Goal: Task Accomplishment & Management: Use online tool/utility

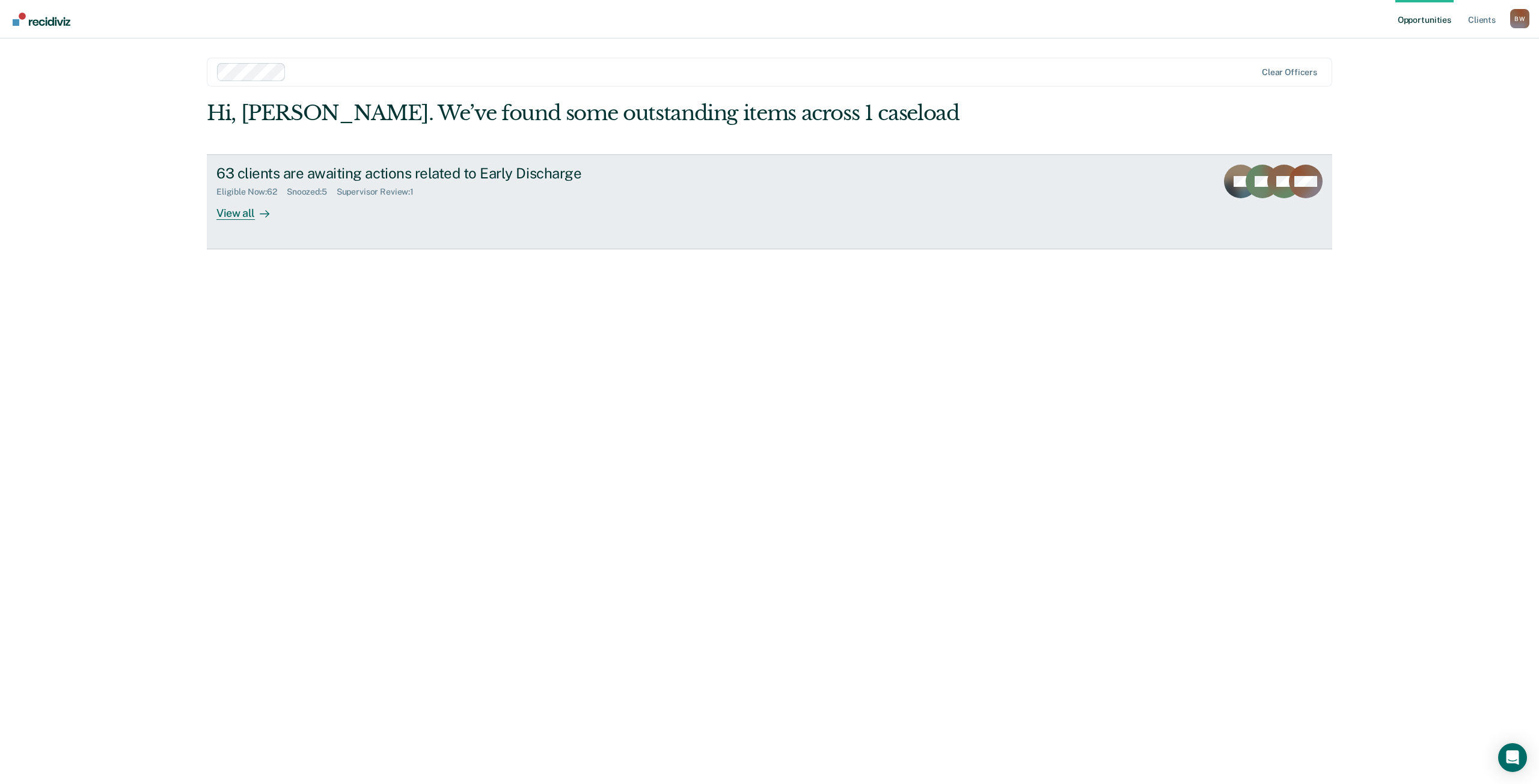
click at [237, 216] on div "View all" at bounding box center [250, 208] width 67 height 23
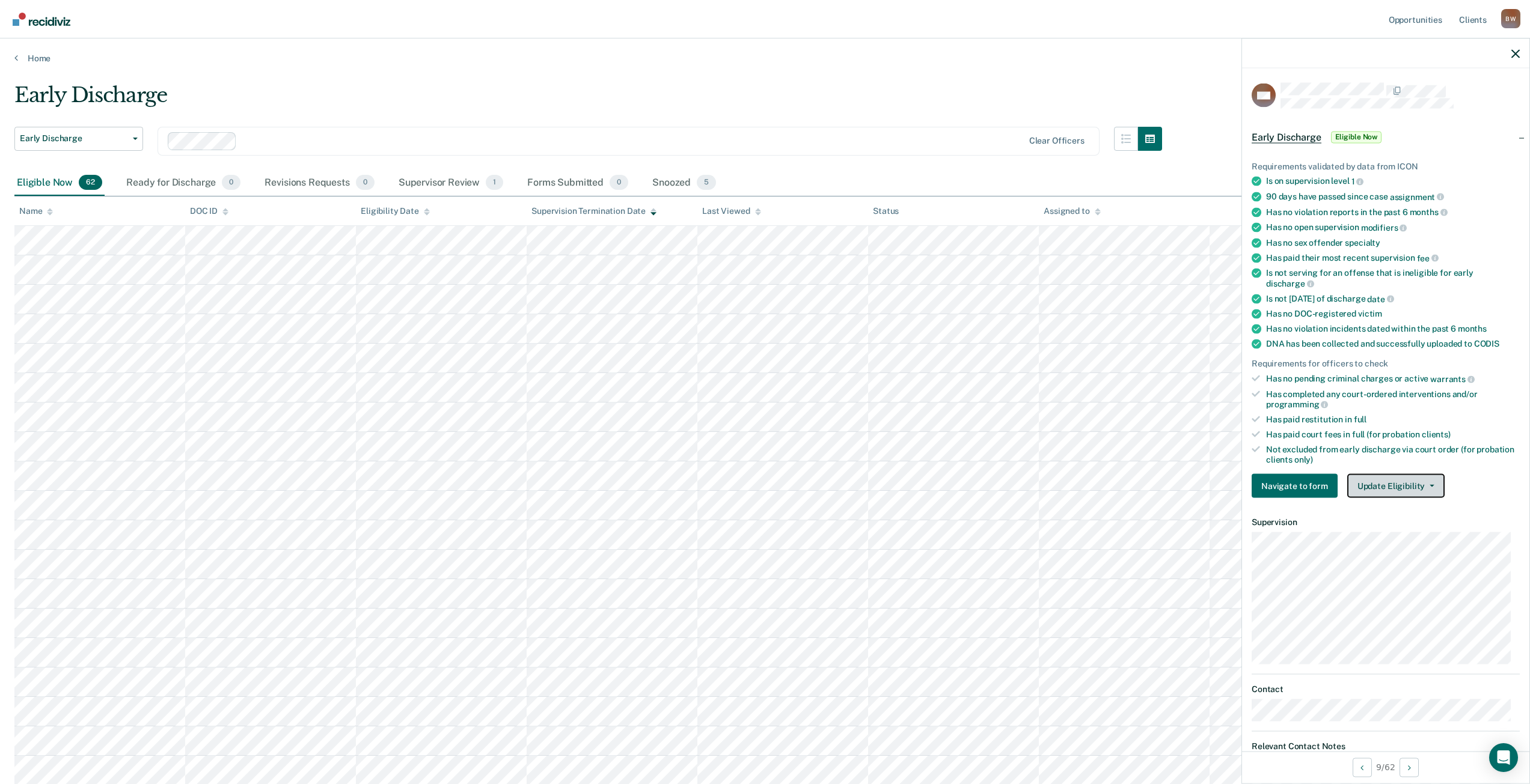
click at [1418, 486] on button "Update Eligibility" at bounding box center [1396, 486] width 97 height 24
click at [1413, 526] on button "Mark as Ineligible" at bounding box center [1418, 529] width 141 height 19
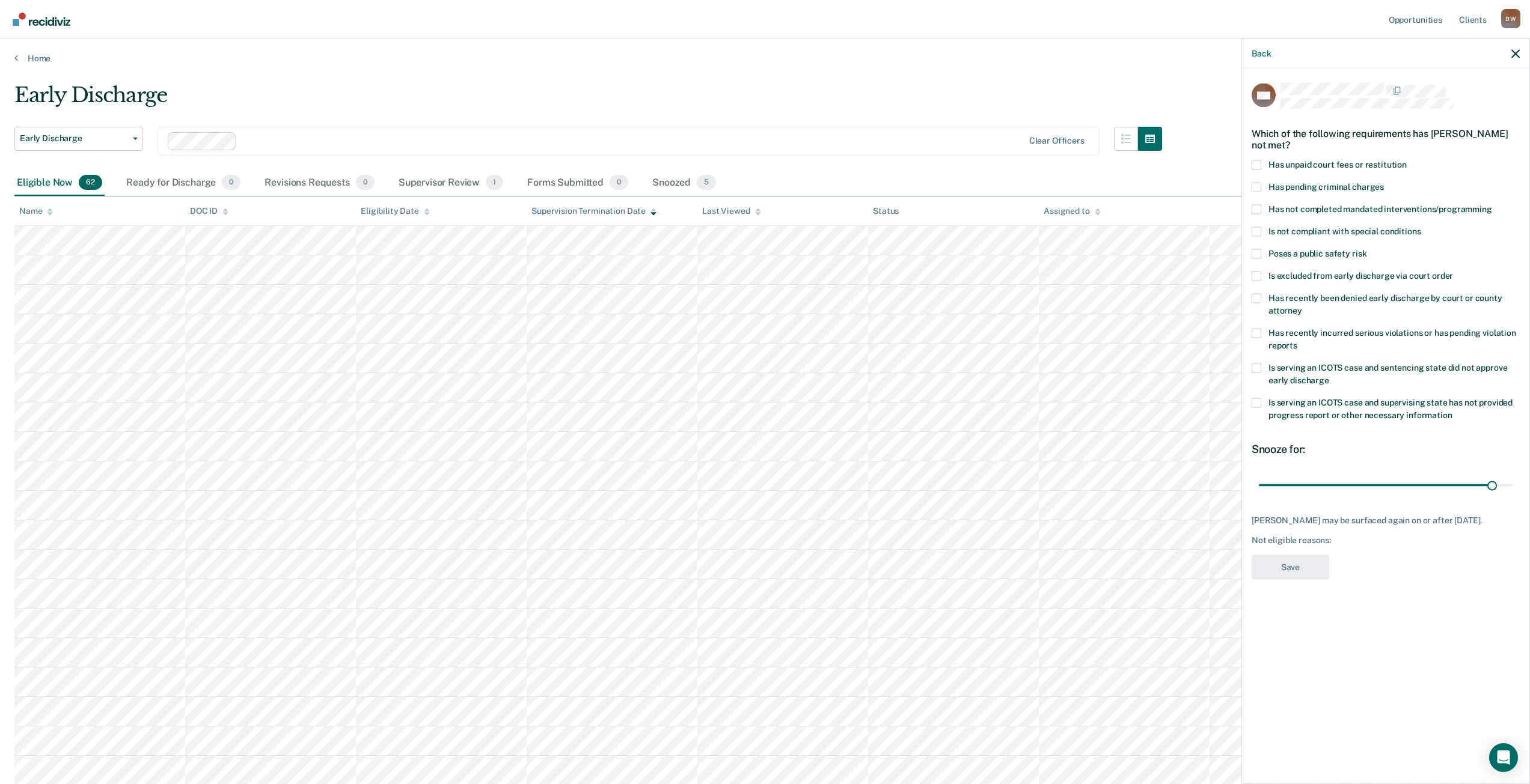
click at [1259, 366] on span at bounding box center [1256, 368] width 9 height 9
click at [1330, 375] on input "Is serving an ICOTS case and sentencing state did not approve early discharge" at bounding box center [1330, 375] width 0 height 0
click at [1292, 579] on button "Save" at bounding box center [1291, 567] width 78 height 25
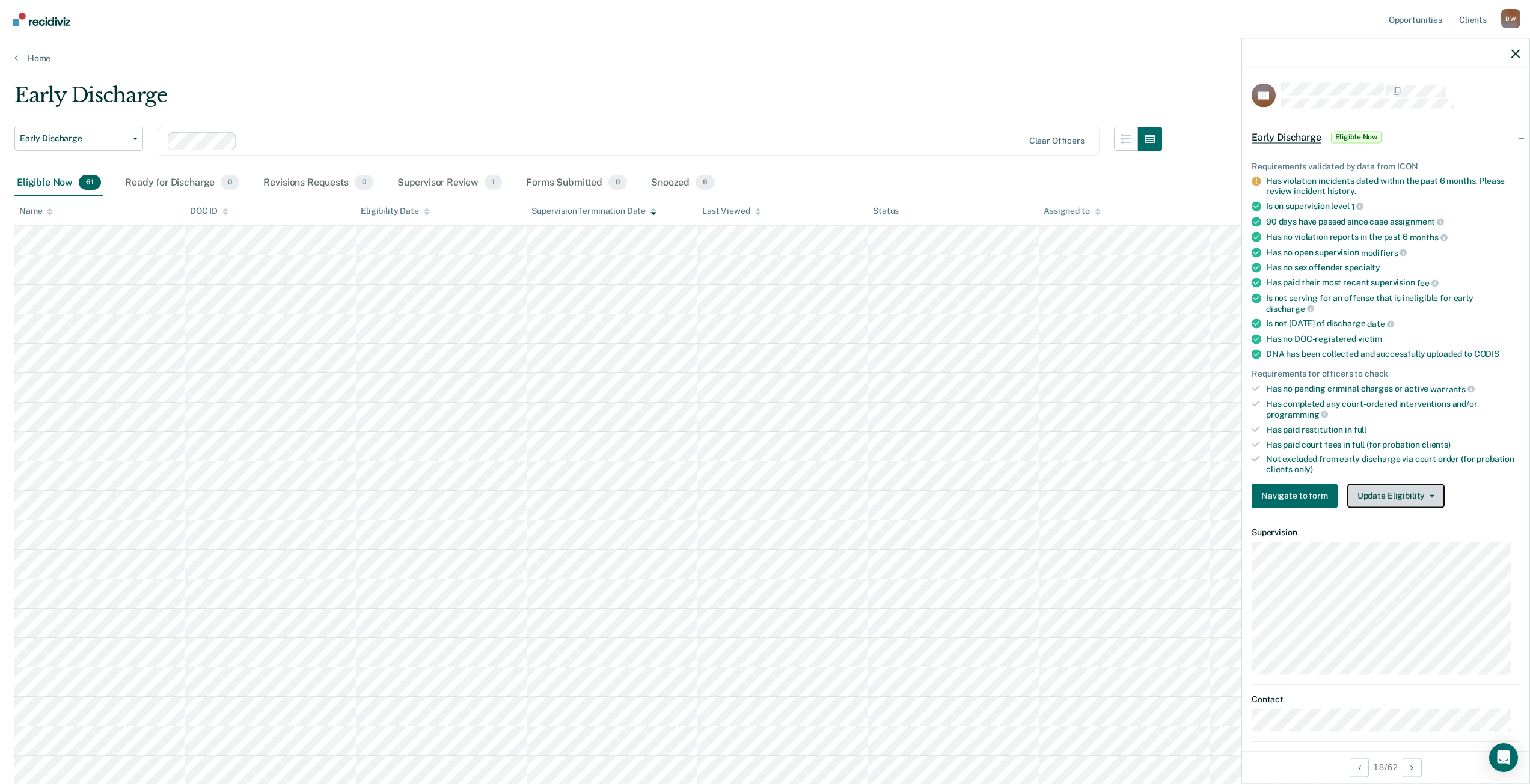
click at [1376, 499] on button "Update Eligibility" at bounding box center [1396, 496] width 97 height 24
click at [1389, 537] on button "Mark as Ineligible" at bounding box center [1418, 539] width 141 height 19
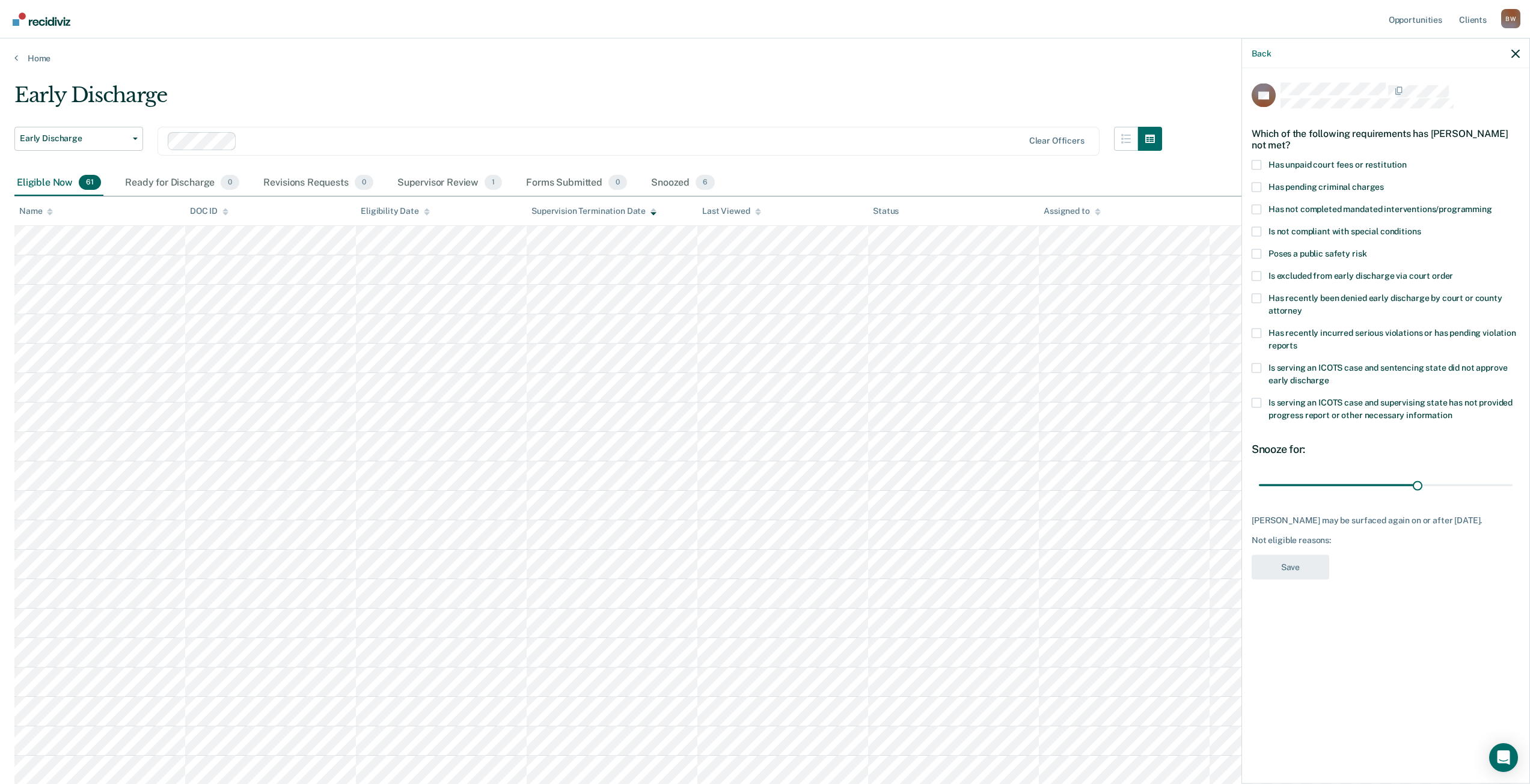
click at [1254, 166] on span at bounding box center [1256, 165] width 9 height 9
click at [1407, 160] on input "Has unpaid court fees or restitution" at bounding box center [1407, 160] width 0 height 0
click at [1307, 574] on button "Save" at bounding box center [1291, 567] width 78 height 25
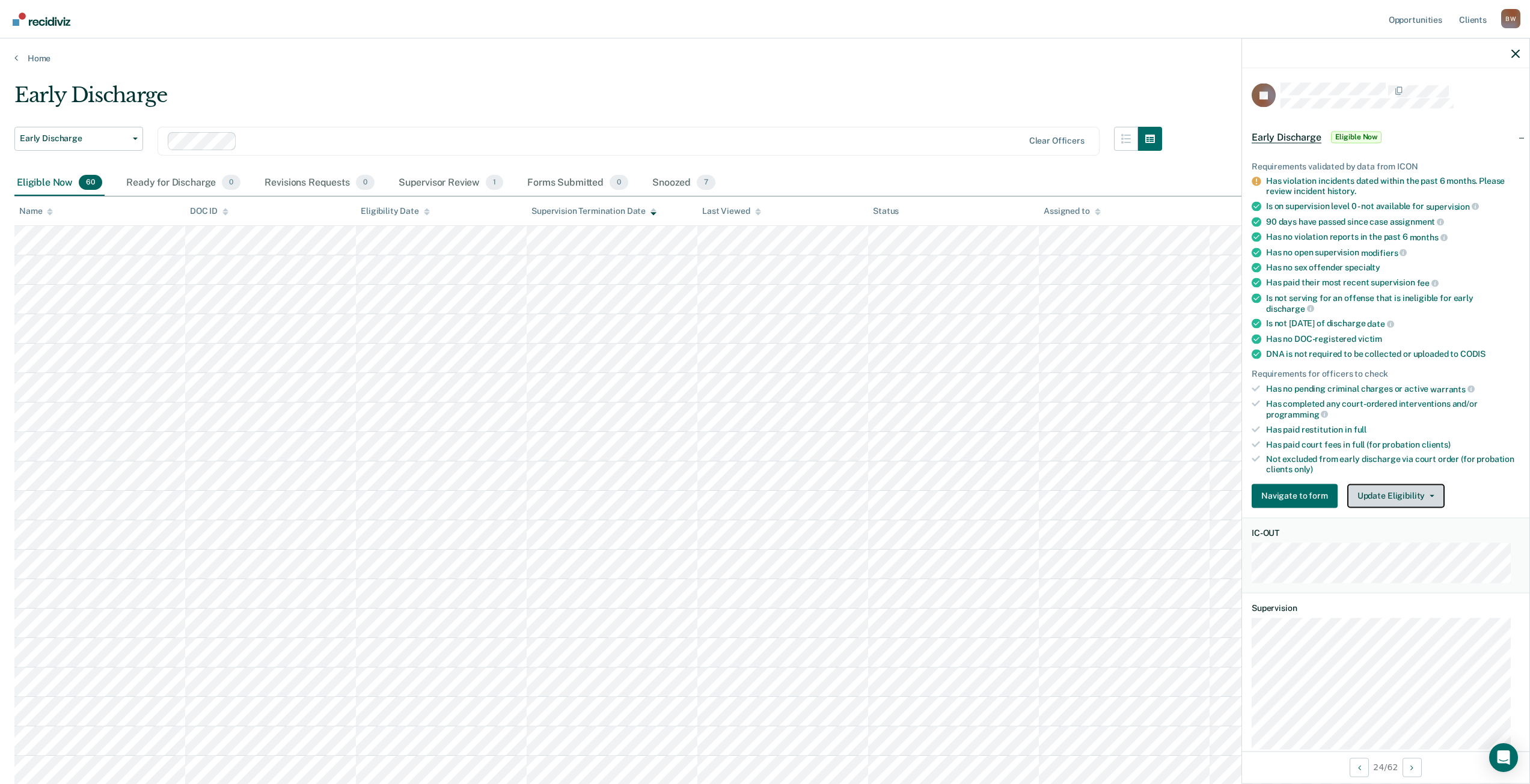
click at [1409, 495] on button "Update Eligibility" at bounding box center [1396, 496] width 97 height 24
click at [1403, 535] on button "Mark as Ineligible" at bounding box center [1418, 539] width 141 height 19
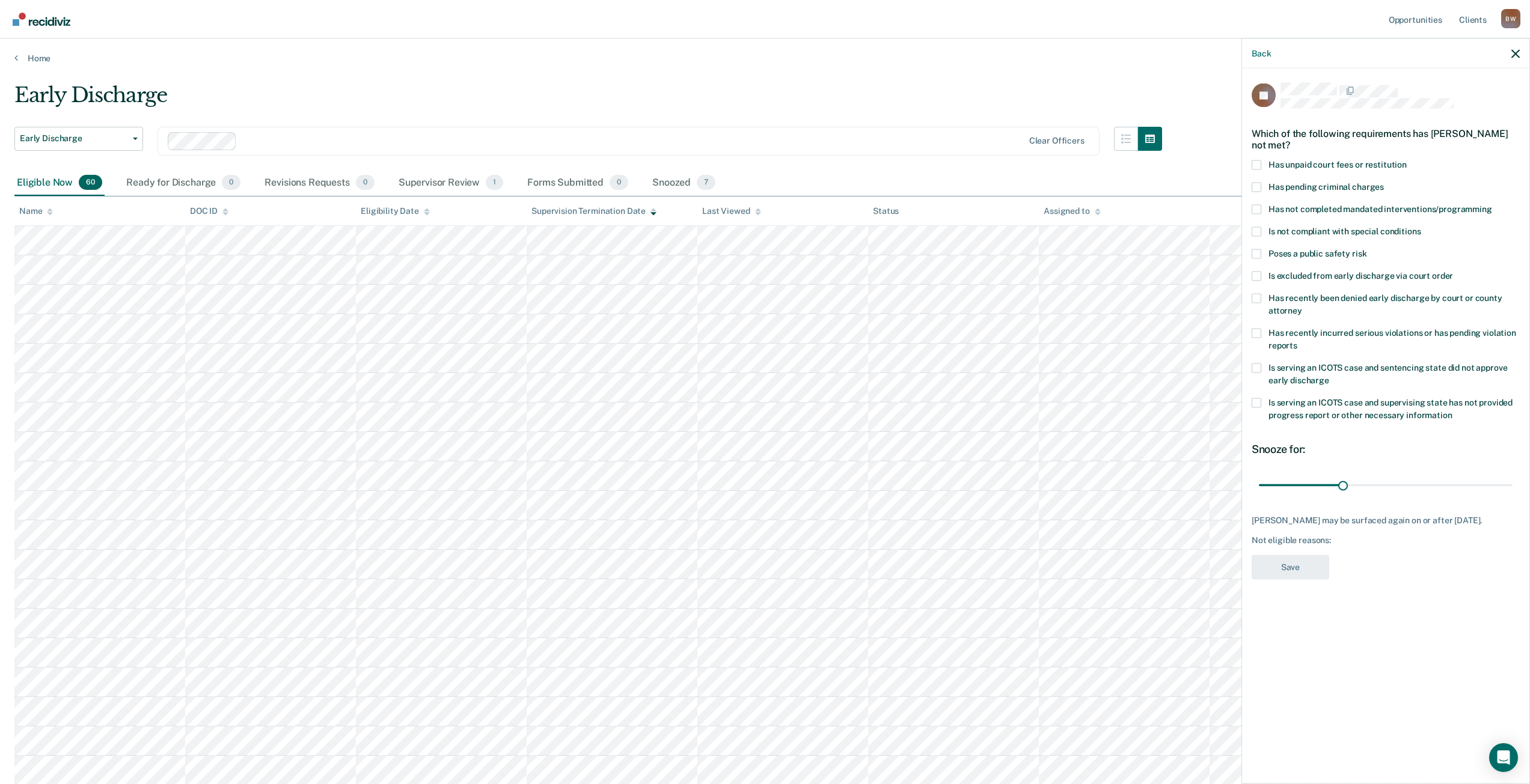
click at [1255, 363] on span at bounding box center [1256, 368] width 9 height 9
click at [1330, 375] on input "Is serving an ICOTS case and sentencing state did not approve early discharge" at bounding box center [1330, 375] width 0 height 0
click at [1307, 569] on button "Save" at bounding box center [1291, 567] width 78 height 25
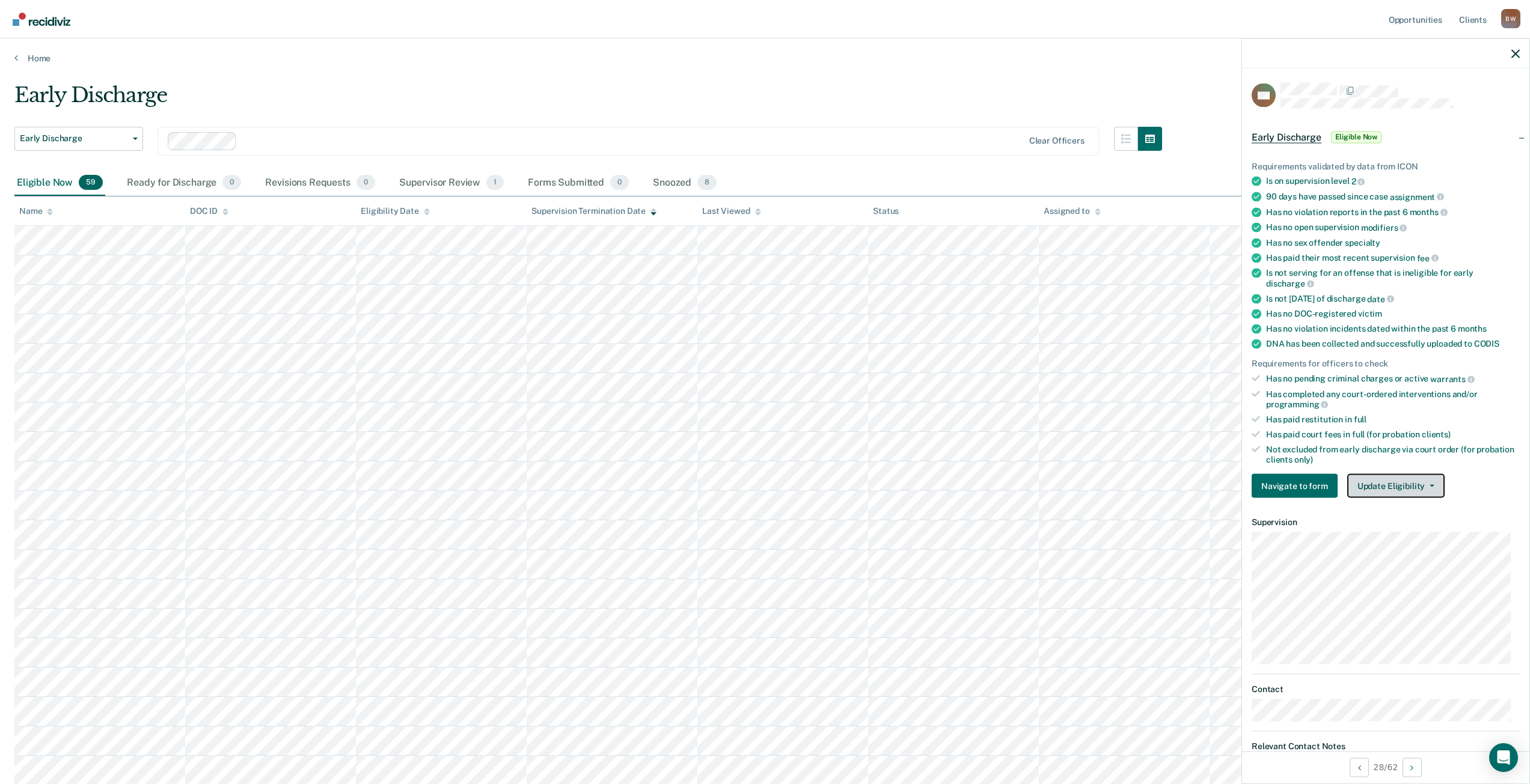
click at [1405, 492] on button "Update Eligibility" at bounding box center [1396, 486] width 97 height 24
click at [1399, 529] on button "Mark as Ineligible" at bounding box center [1418, 529] width 141 height 19
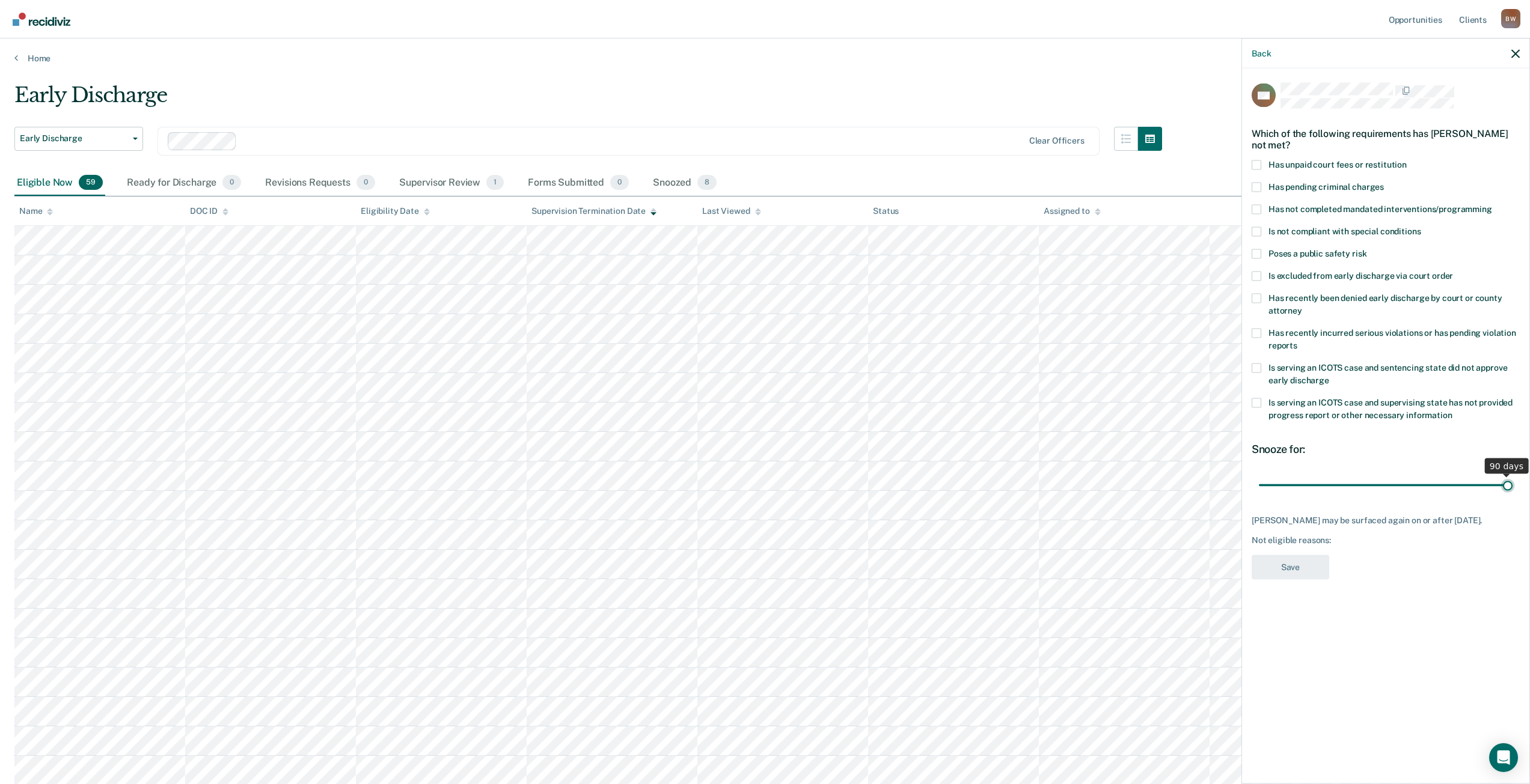
type input "90"
click at [1509, 484] on input "range" at bounding box center [1386, 484] width 253 height 21
click at [1256, 163] on span at bounding box center [1256, 165] width 9 height 9
click at [1407, 160] on input "Has unpaid court fees or restitution" at bounding box center [1407, 160] width 0 height 0
click at [1281, 574] on button "Save" at bounding box center [1291, 567] width 78 height 25
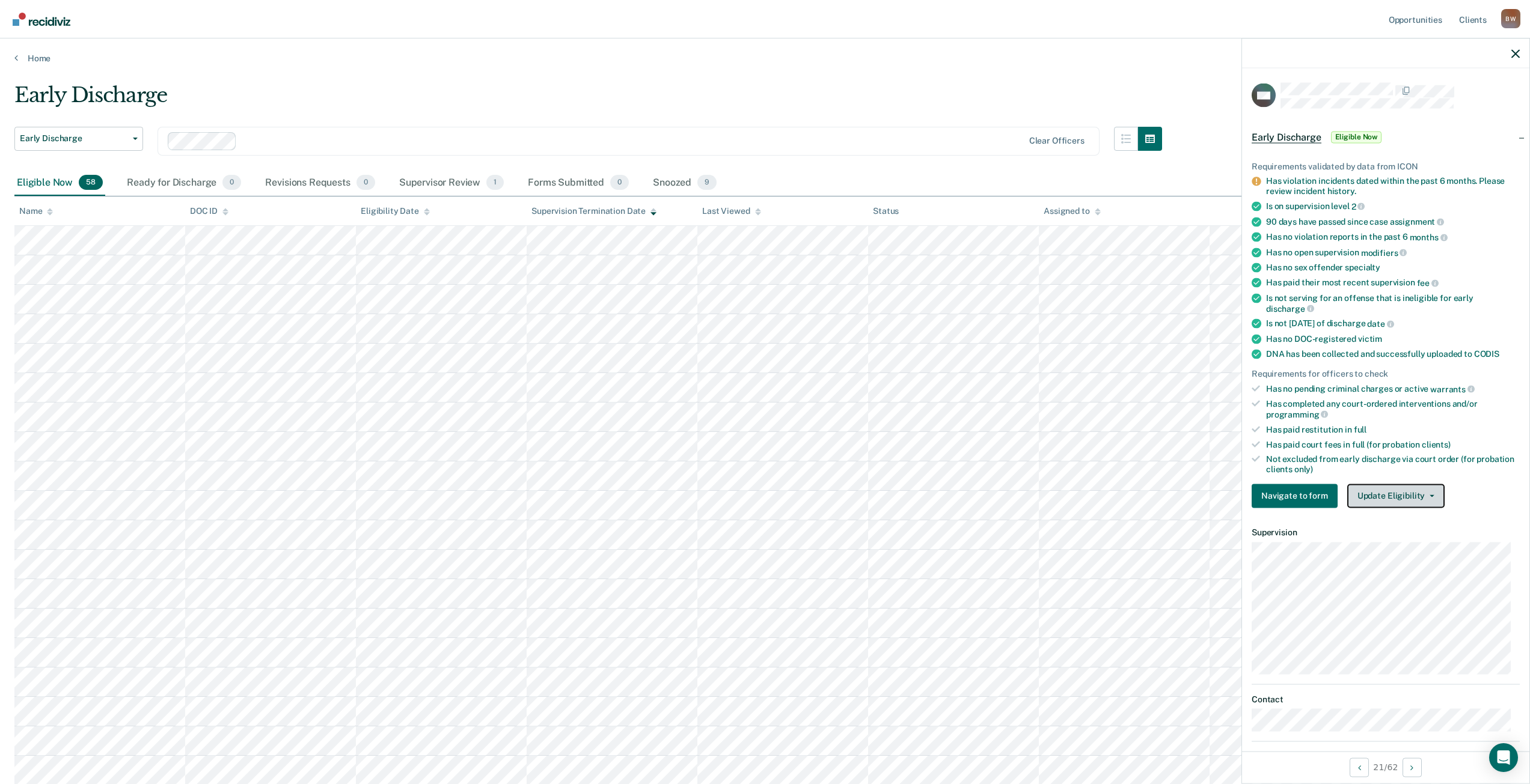
click at [1399, 495] on button "Update Eligibility" at bounding box center [1396, 496] width 97 height 24
click at [1400, 535] on button "Mark as Ineligible" at bounding box center [1418, 539] width 141 height 19
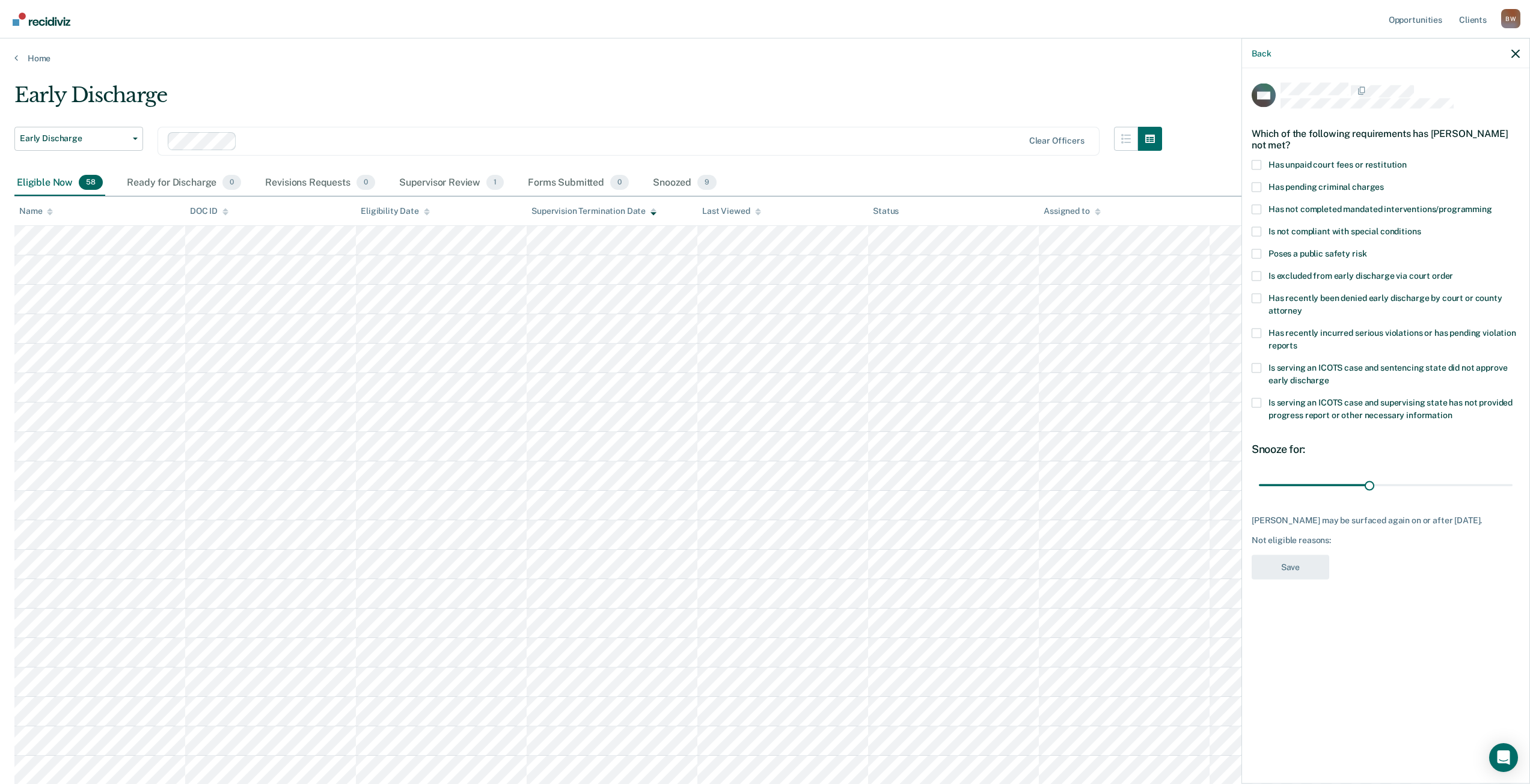
click at [1258, 166] on span at bounding box center [1256, 165] width 9 height 9
click at [1407, 160] on input "Has unpaid court fees or restitution" at bounding box center [1407, 160] width 0 height 0
type input "53"
click at [1455, 486] on input "range" at bounding box center [1386, 484] width 253 height 21
click at [1315, 570] on button "Save" at bounding box center [1291, 567] width 78 height 25
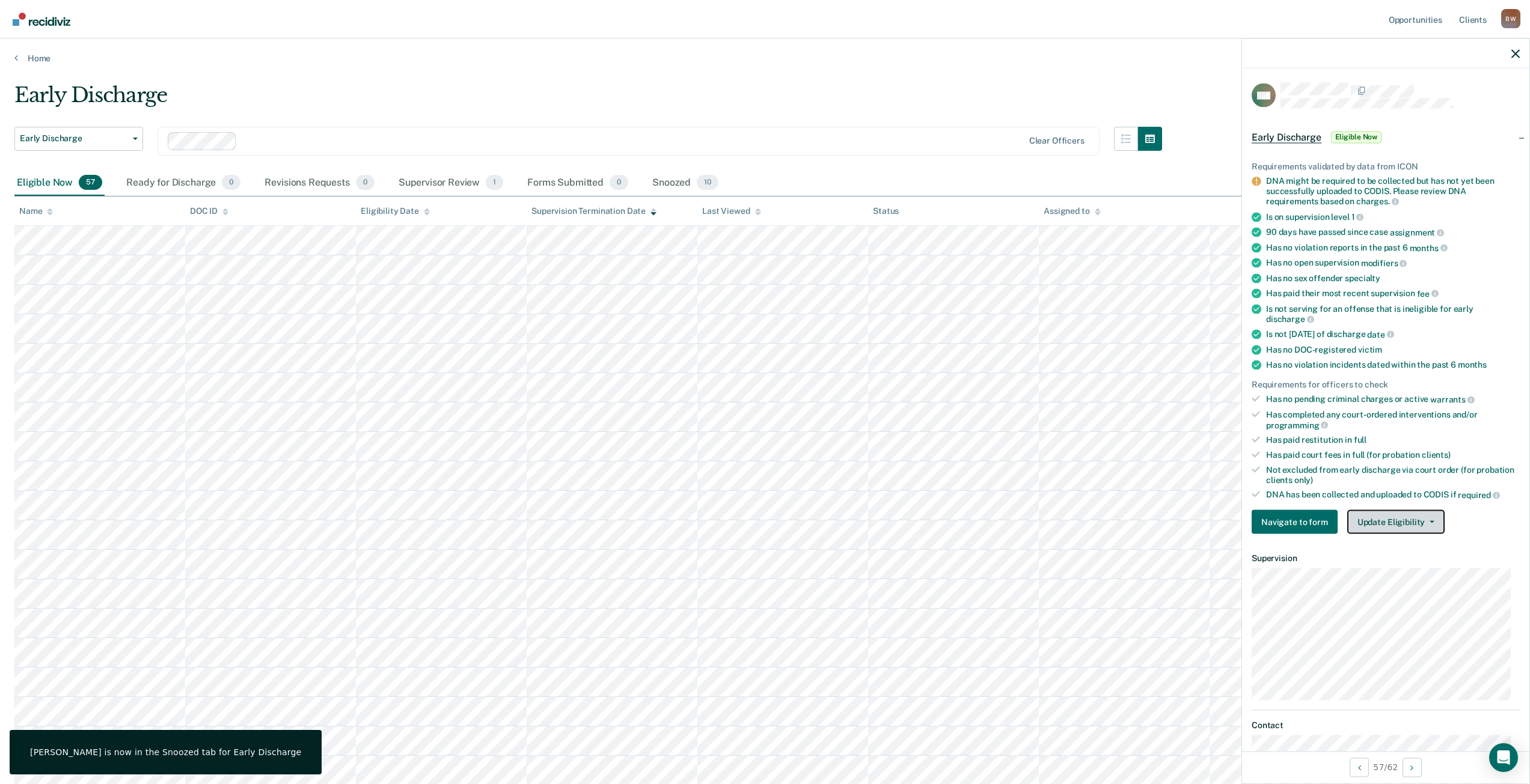
click at [1374, 516] on button "Update Eligibility" at bounding box center [1396, 522] width 97 height 24
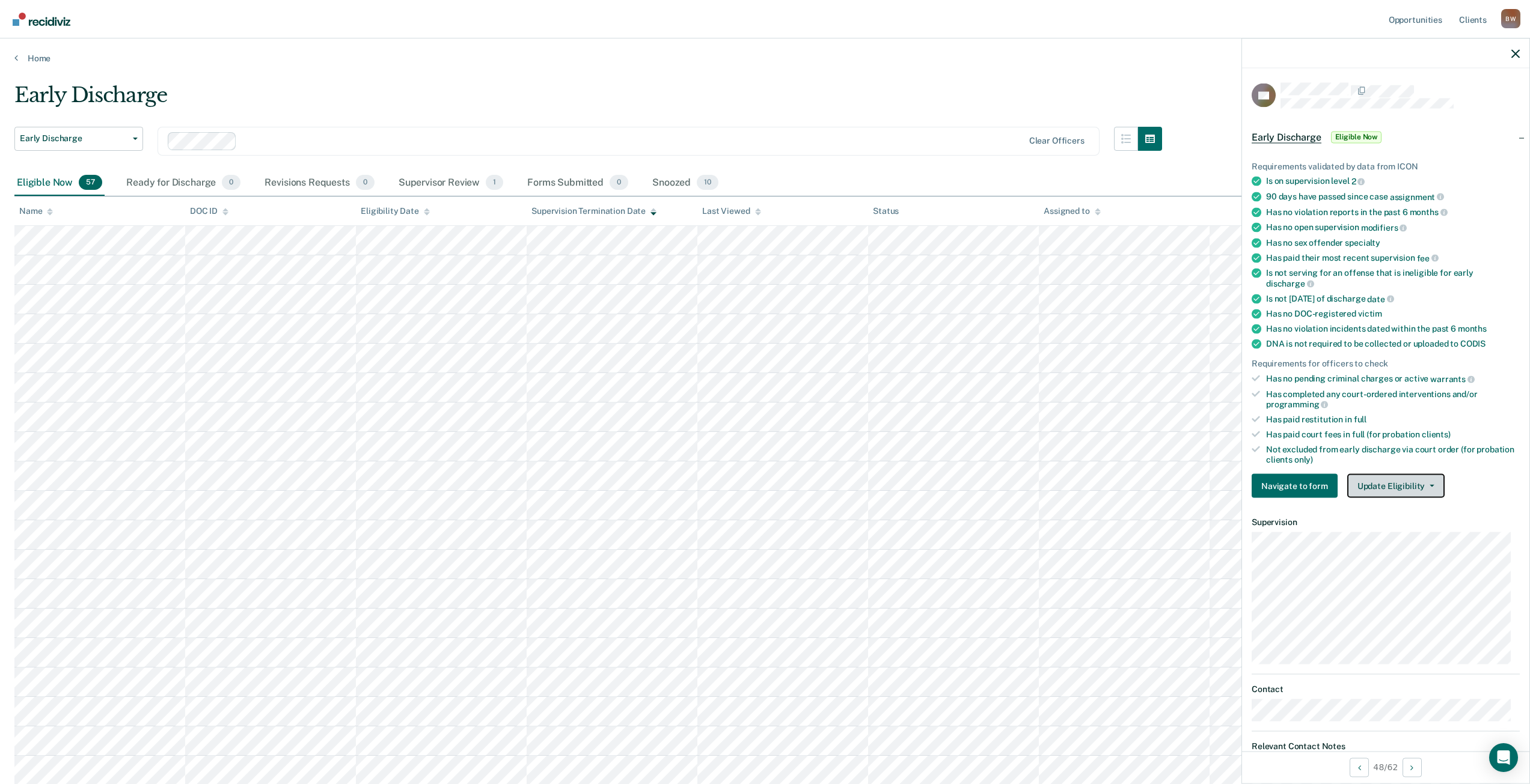
click at [1400, 492] on button "Update Eligibility" at bounding box center [1396, 486] width 97 height 24
click at [1393, 523] on button "Mark as Ineligible" at bounding box center [1418, 529] width 141 height 19
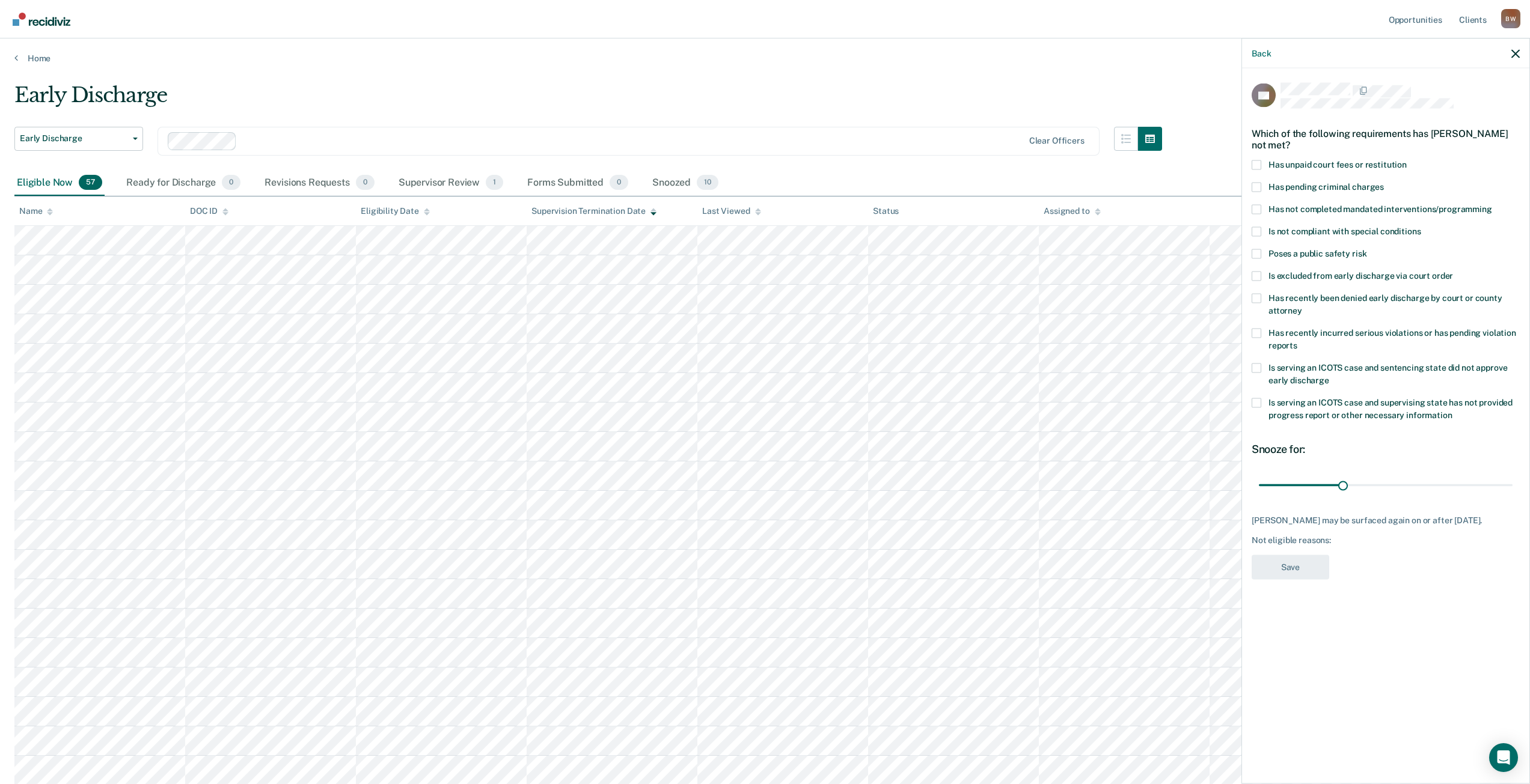
drag, startPoint x: 1257, startPoint y: 166, endPoint x: 1234, endPoint y: 188, distance: 31.8
click at [1260, 167] on span at bounding box center [1256, 165] width 9 height 9
click at [1407, 160] on input "Has unpaid court fees or restitution" at bounding box center [1407, 160] width 0 height 0
click at [1292, 564] on button "Save" at bounding box center [1291, 567] width 78 height 25
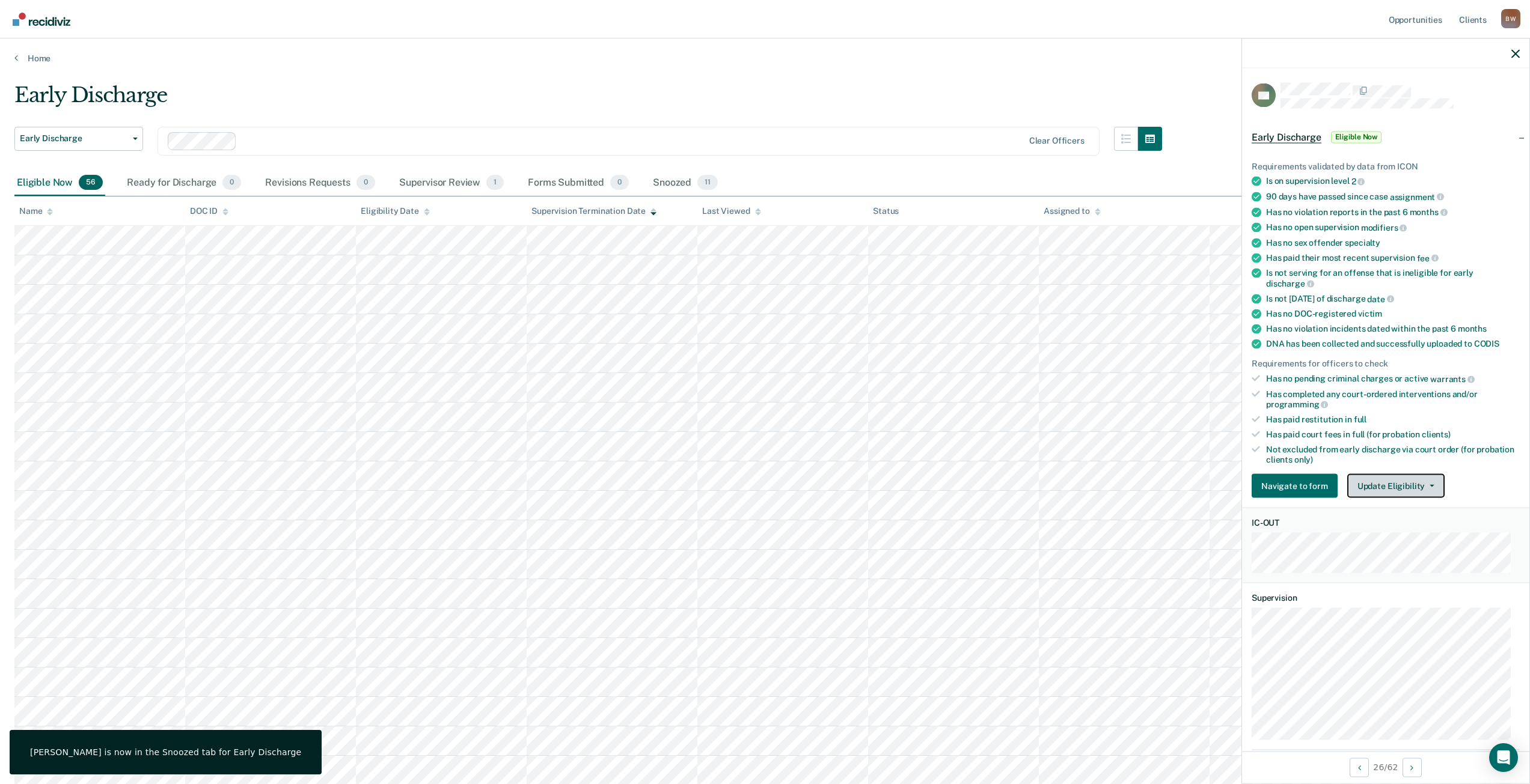
click at [1391, 491] on button "Update Eligibility" at bounding box center [1396, 486] width 97 height 24
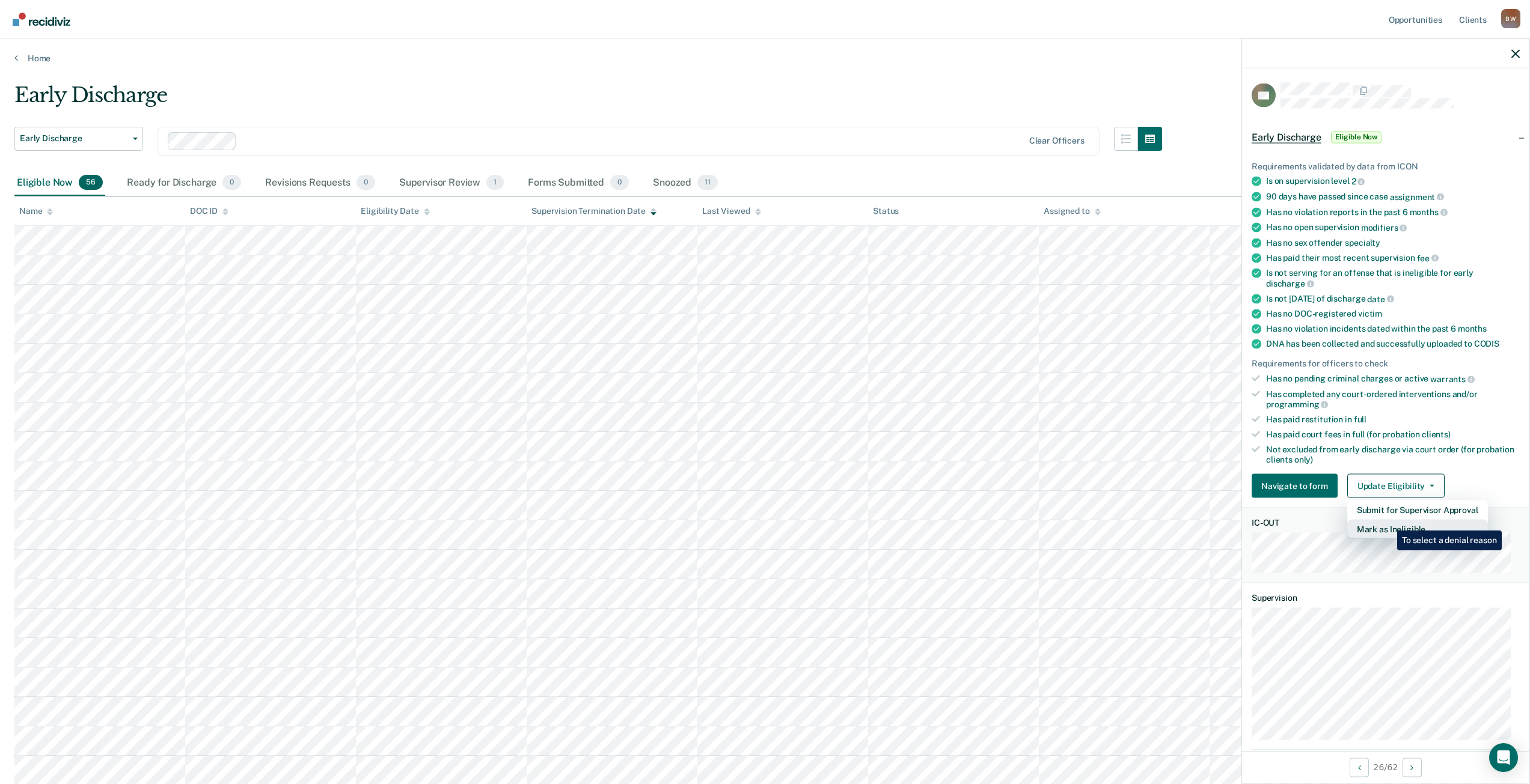
click at [1389, 522] on button "Mark as Ineligible" at bounding box center [1418, 529] width 141 height 19
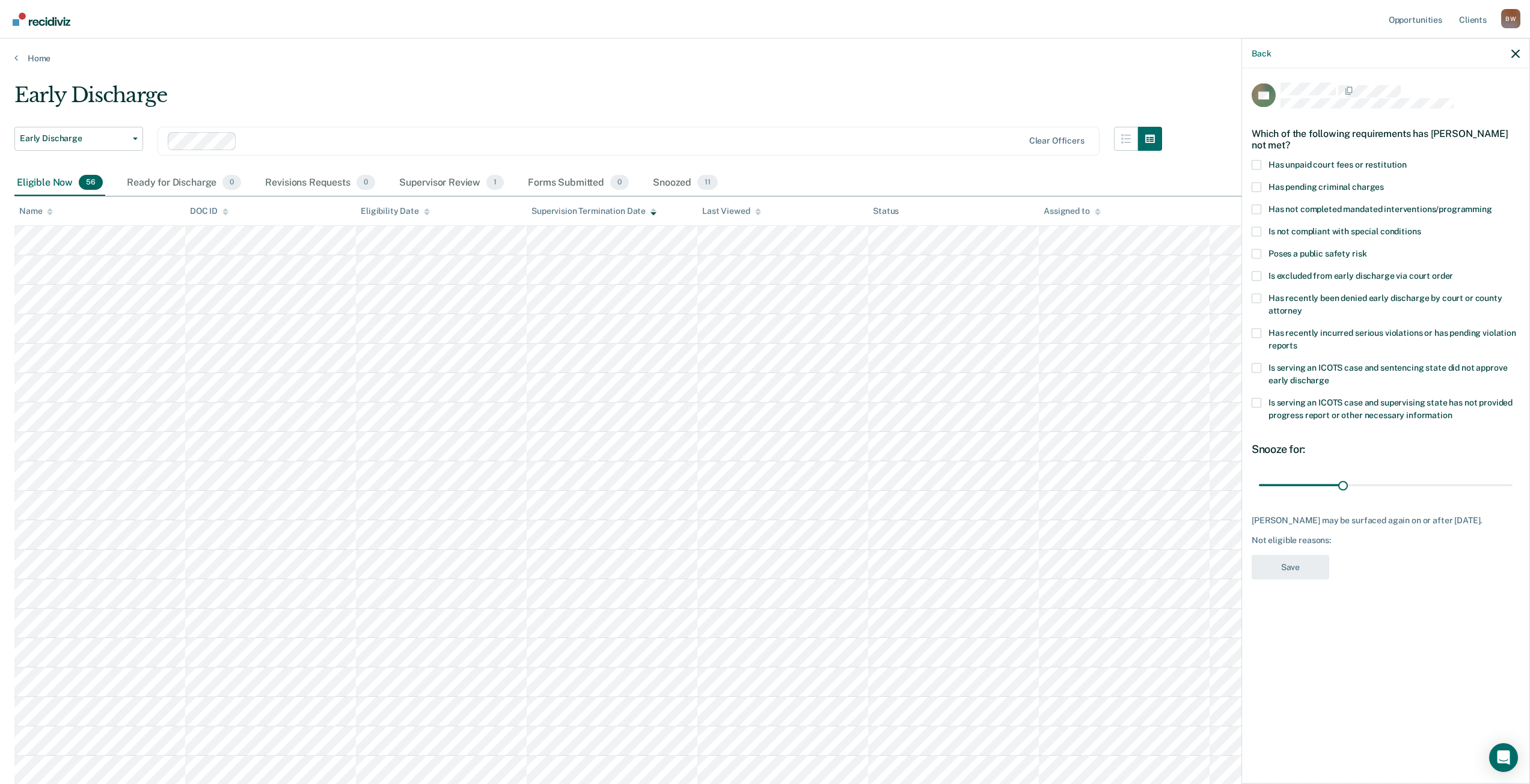
click at [1259, 404] on span at bounding box center [1256, 403] width 9 height 9
click at [1453, 410] on input "Is serving an ICOTS case and supervising state has not provided progress report…" at bounding box center [1453, 410] width 0 height 0
click at [1277, 562] on button "Save" at bounding box center [1291, 567] width 78 height 25
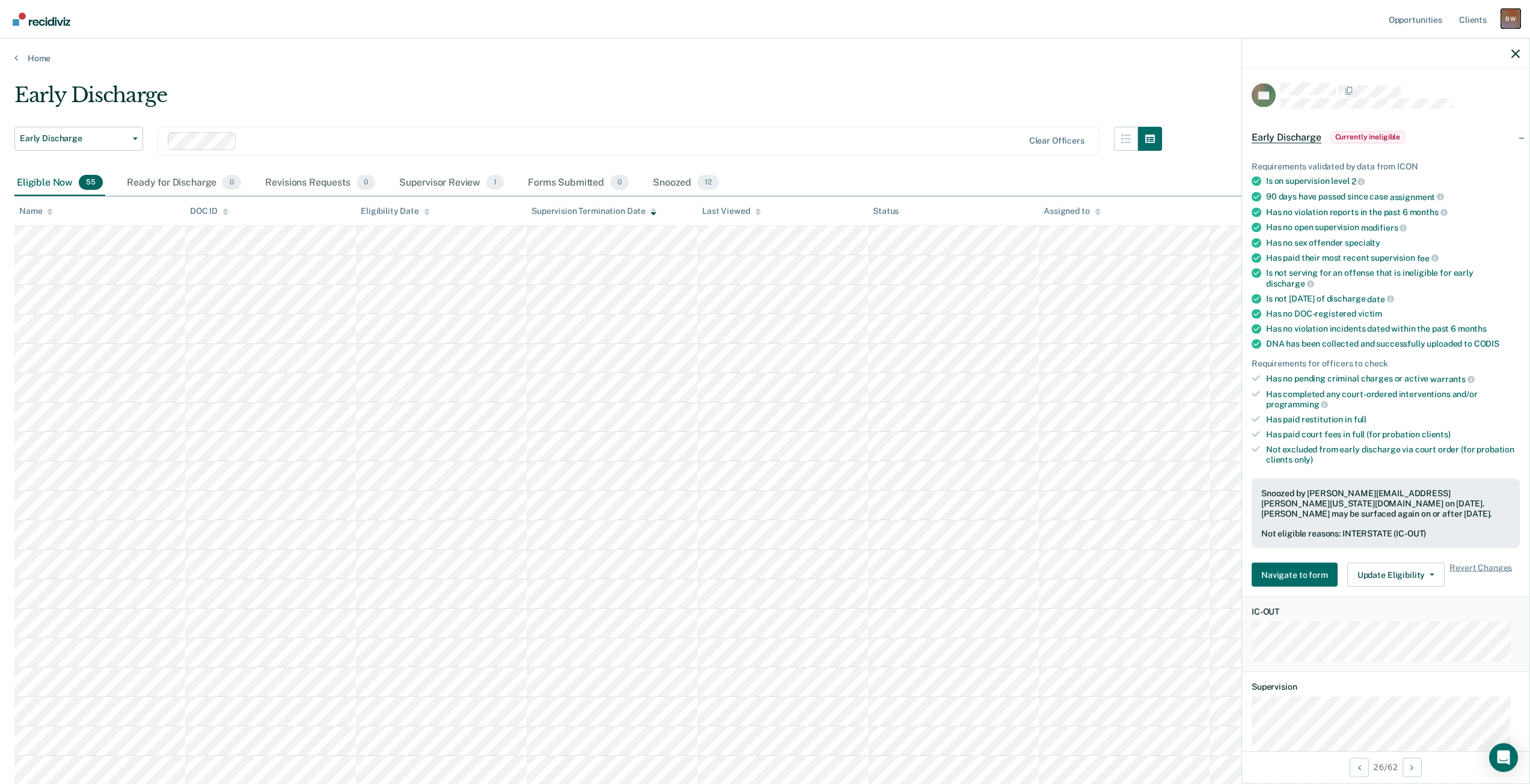
click at [1509, 21] on div "B W" at bounding box center [1511, 18] width 19 height 19
click at [835, 80] on main "Early Discharge Early Discharge Early Discharge Clear officers Eligible Now 55 …" at bounding box center [765, 649] width 1530 height 1172
click at [1517, 24] on div "B W" at bounding box center [1511, 18] width 19 height 19
click at [1469, 74] on link "Log Out" at bounding box center [1462, 78] width 97 height 10
